Goal: Task Accomplishment & Management: Use online tool/utility

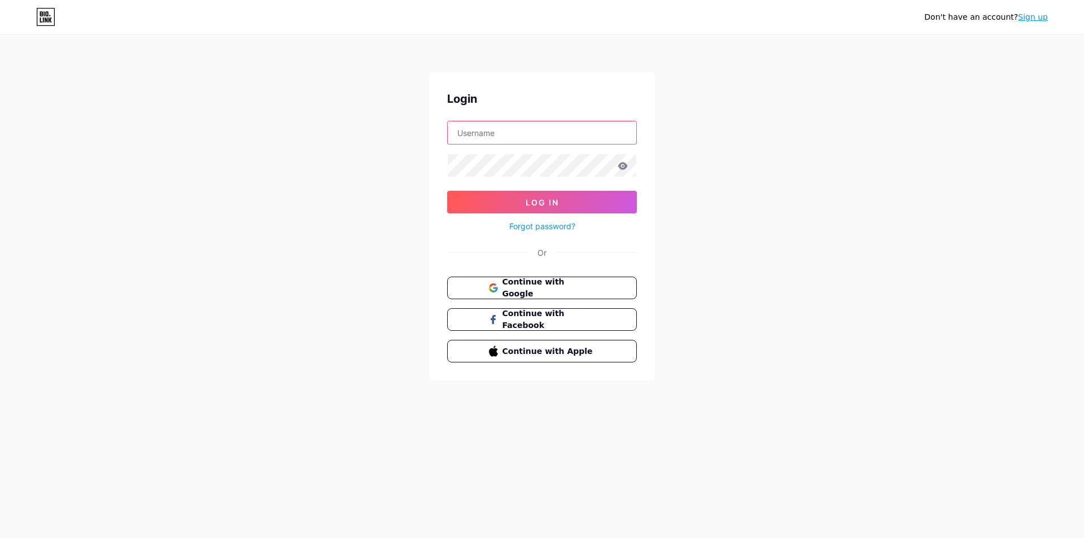
click at [500, 139] on input "text" at bounding box center [542, 132] width 189 height 23
click at [593, 287] on span "Continue with Google" at bounding box center [548, 288] width 94 height 24
